Goal: Information Seeking & Learning: Compare options

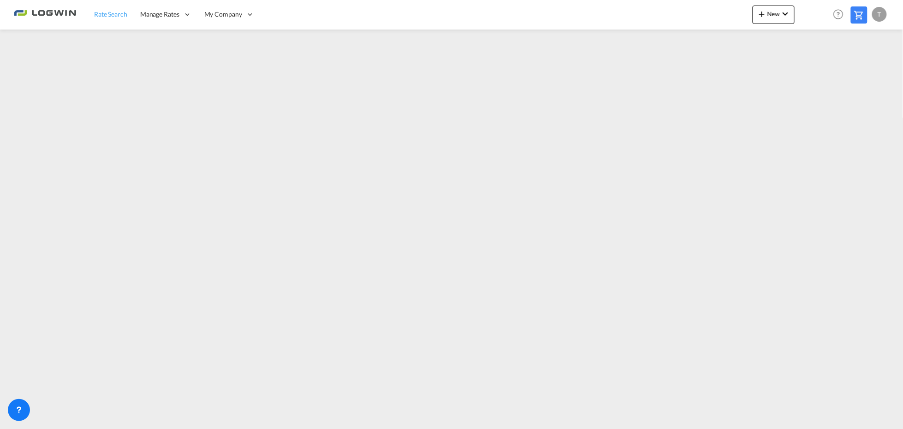
click at [100, 15] on span "Rate Search" at bounding box center [110, 14] width 33 height 8
click at [884, 13] on div "T" at bounding box center [880, 14] width 15 height 15
click at [858, 73] on button "Logout" at bounding box center [870, 70] width 60 height 18
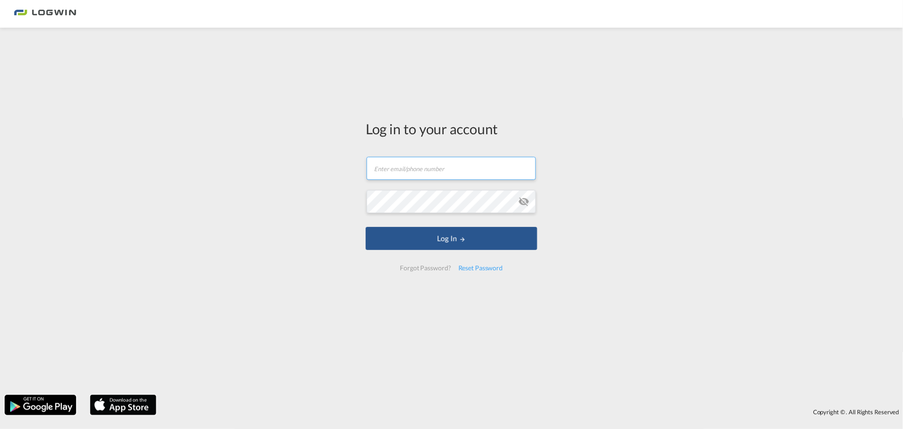
click at [446, 171] on input "text" at bounding box center [451, 168] width 169 height 23
type input "[EMAIL_ADDRESS][PERSON_NAME][DOMAIN_NAME]"
click at [366, 227] on button "Log In" at bounding box center [452, 238] width 172 height 23
